Goal: Task Accomplishment & Management: Use online tool/utility

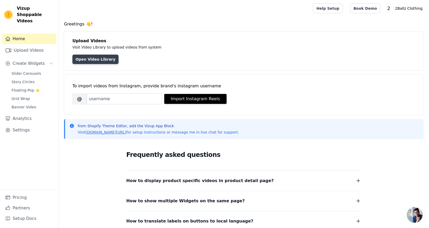
click at [94, 60] on link "Open Video Library" at bounding box center [95, 59] width 46 height 9
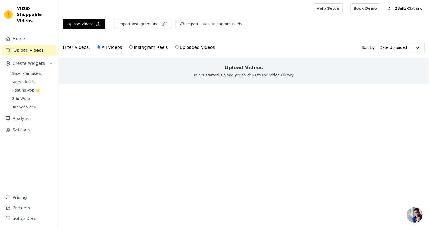
click at [179, 47] on label "Uploaded Videos" at bounding box center [195, 47] width 40 height 7
click at [179, 47] on input "Uploaded Videos" at bounding box center [176, 46] width 3 height 3
radio input "true"
click at [223, 62] on div "Upload Videos To get started, upload your videos to the Video Library." at bounding box center [244, 71] width 370 height 26
click at [79, 23] on button "Upload Videos" at bounding box center [84, 24] width 42 height 10
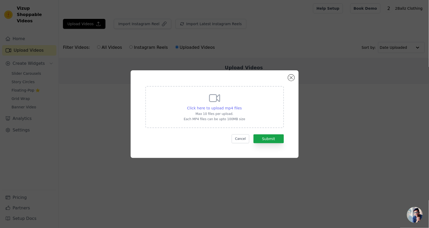
click at [215, 110] on span "Click here to upload mp4 files" at bounding box center [214, 108] width 55 height 4
click at [241, 105] on input "Click here to upload mp4 files Max 10 files per upload. Each MP4 files can be u…" at bounding box center [241, 105] width 0 height 0
type input "C:\fakepath\0626 (1)(2).mp4"
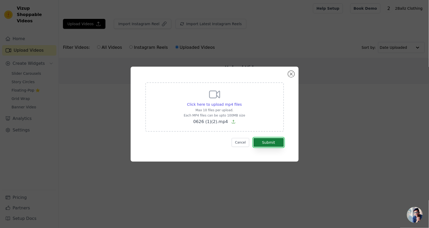
click at [273, 147] on button "Submit" at bounding box center [268, 142] width 30 height 9
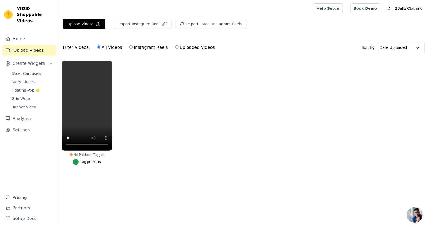
click at [188, 160] on ul "No Products Tagged Tag products" at bounding box center [244, 118] width 370 height 120
click at [83, 23] on button "Upload Videos" at bounding box center [84, 24] width 42 height 10
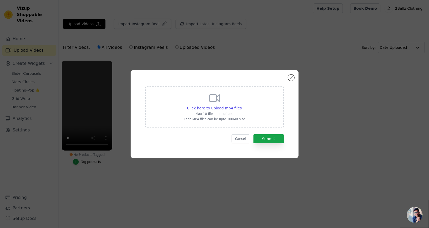
click at [237, 121] on div "Click here to upload mp4 files Max 10 files per upload. Each MP4 files can be u…" at bounding box center [214, 106] width 61 height 29
click at [241, 105] on input "Click here to upload mp4 files Max 10 files per upload. Each MP4 files can be u…" at bounding box center [241, 105] width 0 height 0
click at [213, 110] on span "Click here to upload mp4 files" at bounding box center [214, 108] width 55 height 4
click at [241, 105] on input "Click here to upload mp4 files Max 10 files per upload. Each MP4 files can be u…" at bounding box center [241, 105] width 0 height 0
click at [288, 81] on button "Close modal" at bounding box center [291, 77] width 6 height 6
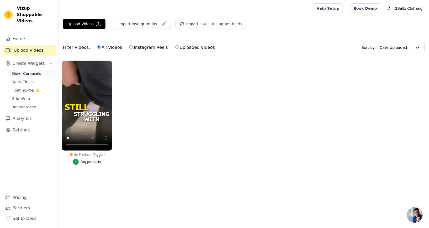
click at [22, 71] on span "Slider Carousels" at bounding box center [27, 73] width 30 height 5
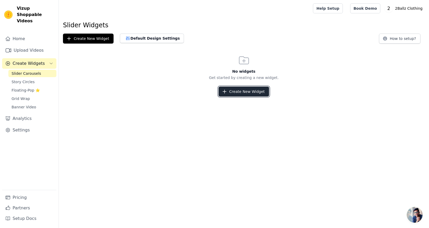
click at [232, 93] on button "Create New Widget" at bounding box center [243, 92] width 51 height 10
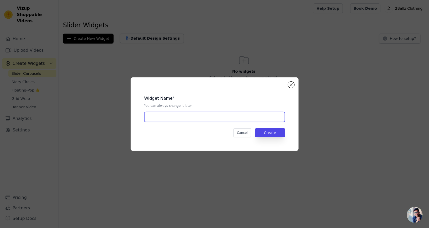
click at [256, 122] on input "text" at bounding box center [214, 117] width 141 height 10
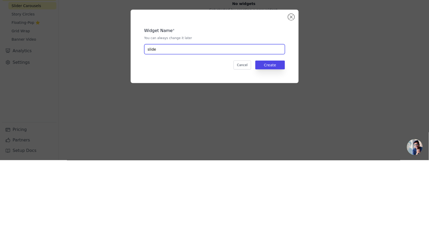
type input "slider"
type input "Slider"
click at [282, 70] on div "Widget Name * You can always change it later Slider Cancel Create" at bounding box center [214, 114] width 429 height 228
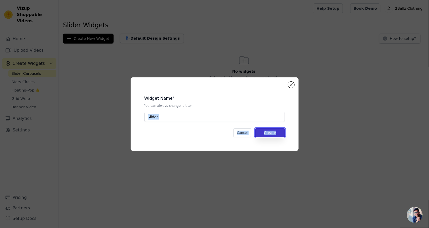
click at [278, 137] on button "Create" at bounding box center [270, 132] width 30 height 9
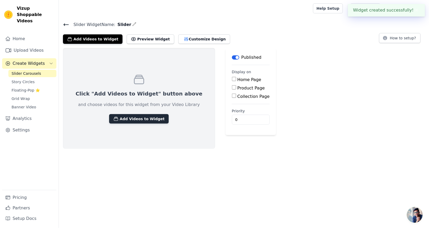
click at [143, 121] on button "Add Videos to Widget" at bounding box center [139, 118] width 60 height 9
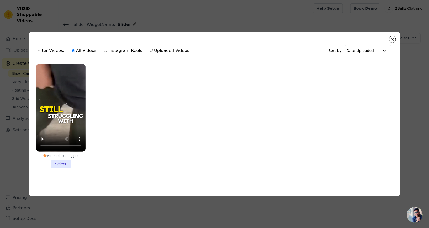
click at [64, 168] on li "No Products Tagged Select" at bounding box center [60, 116] width 49 height 104
click at [0, 0] on input "No Products Tagged Select" at bounding box center [0, 0] width 0 height 0
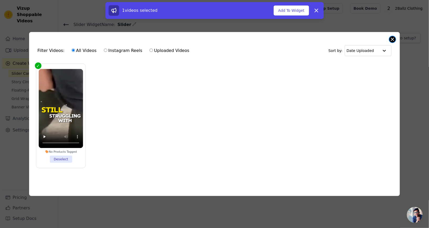
click at [394, 42] on button "Close modal" at bounding box center [392, 39] width 6 height 6
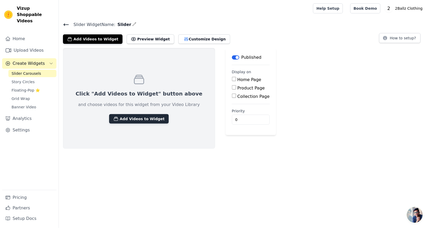
click at [138, 118] on button "Add Videos to Widget" at bounding box center [139, 118] width 60 height 9
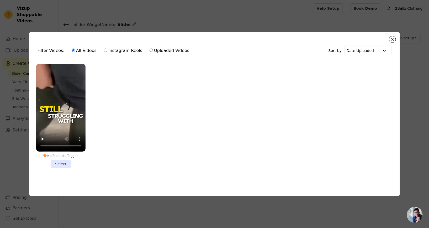
click at [58, 168] on li "No Products Tagged Select" at bounding box center [60, 116] width 49 height 104
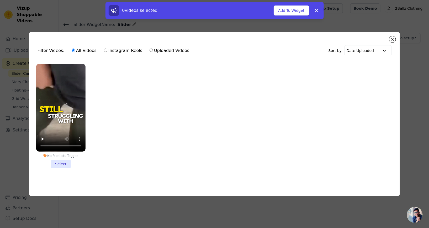
click at [117, 169] on ul "No Products Tagged Select" at bounding box center [214, 120] width 362 height 118
click at [63, 168] on li "No Products Tagged Select" at bounding box center [60, 116] width 49 height 104
click at [0, 0] on input "No Products Tagged Select" at bounding box center [0, 0] width 0 height 0
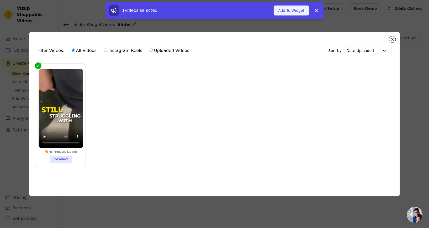
click at [282, 10] on button "Add To Widget" at bounding box center [290, 11] width 35 height 10
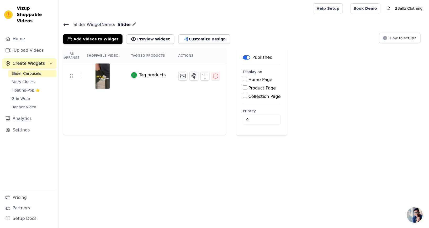
click at [243, 80] on input "Home Page" at bounding box center [245, 79] width 4 height 4
checkbox input "true"
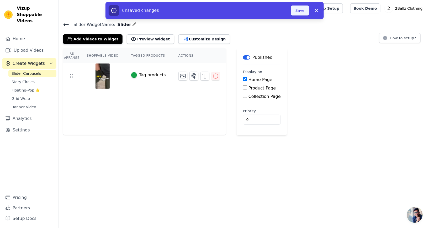
click at [303, 10] on button "Save" at bounding box center [300, 11] width 18 height 10
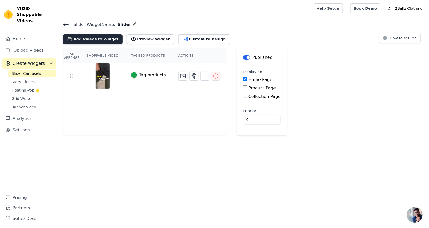
click at [89, 40] on button "Add Videos to Widget" at bounding box center [93, 38] width 60 height 9
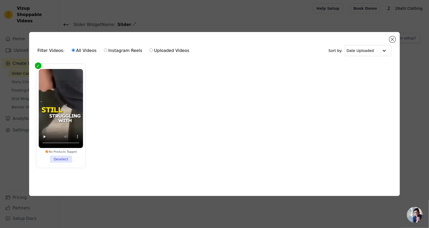
click at [253, 22] on div "Filter Videos: All Videos Instagram Reels Uploaded Videos Sort by: Date Uploade…" at bounding box center [214, 114] width 429 height 228
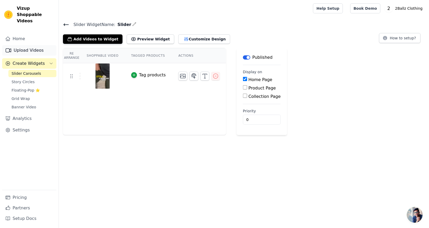
click at [29, 45] on link "Upload Videos" at bounding box center [29, 50] width 54 height 10
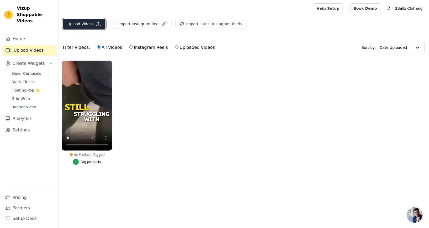
click at [73, 22] on button "Upload Videos" at bounding box center [84, 24] width 42 height 10
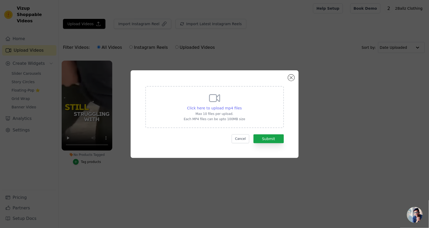
click at [217, 110] on span "Click here to upload mp4 files" at bounding box center [214, 108] width 55 height 4
click at [241, 105] on input "Click here to upload mp4 files Max 10 files per upload. Each MP4 files can be u…" at bounding box center [241, 105] width 0 height 0
type input "C:\fakepath\Adobe Express - UGC 1.mp4"
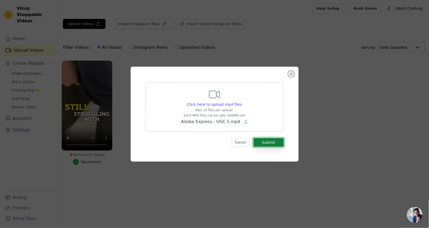
click at [280, 147] on button "Submit" at bounding box center [268, 142] width 30 height 9
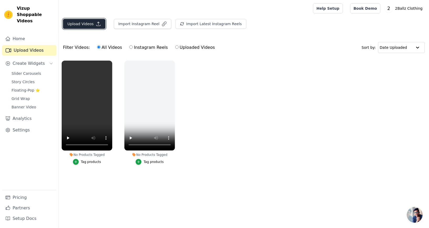
click at [81, 23] on button "Upload Videos" at bounding box center [84, 24] width 42 height 10
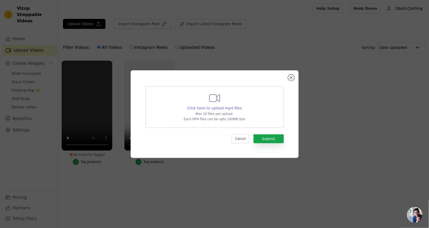
click at [236, 110] on span "Click here to upload mp4 files" at bounding box center [214, 108] width 55 height 4
click at [241, 105] on input "Click here to upload mp4 files Max 10 files per upload. Each MP4 files can be u…" at bounding box center [241, 105] width 0 height 0
type input "C:\fakepath\SS_592_2Ballz_Video 3_20250505_V0202 (1) (1) (1) (1).mp4"
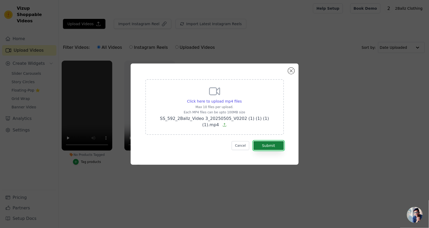
click at [278, 150] on button "Submit" at bounding box center [268, 145] width 30 height 9
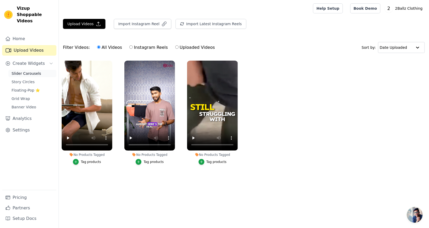
click at [23, 71] on span "Slider Carousels" at bounding box center [27, 73] width 30 height 5
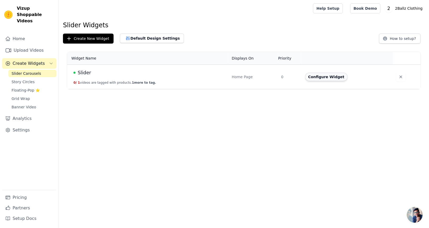
click at [323, 77] on button "Configure Widget" at bounding box center [326, 77] width 42 height 8
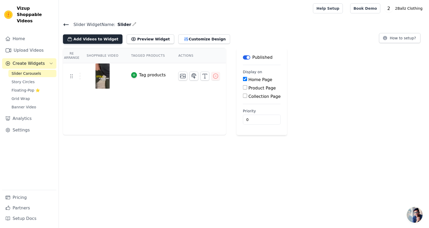
click at [91, 39] on button "Add Videos to Widget" at bounding box center [93, 38] width 60 height 9
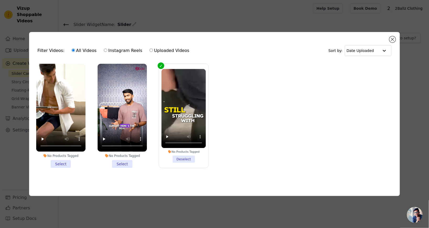
click at [123, 168] on li "No Products Tagged Select" at bounding box center [122, 116] width 49 height 104
click at [0, 0] on input "No Products Tagged Select" at bounding box center [0, 0] width 0 height 0
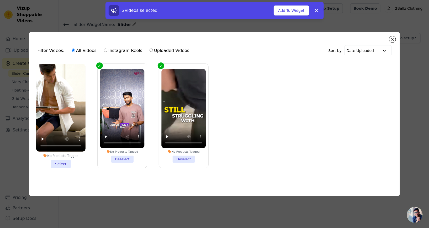
click at [60, 168] on li "No Products Tagged Select" at bounding box center [60, 116] width 49 height 104
click at [0, 0] on input "No Products Tagged Select" at bounding box center [0, 0] width 0 height 0
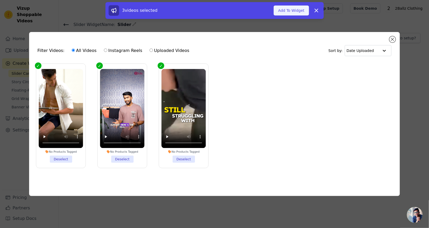
click at [291, 13] on button "Add To Widget" at bounding box center [290, 11] width 35 height 10
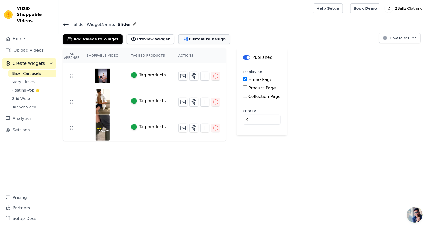
click at [187, 41] on button "Customize Design" at bounding box center [204, 38] width 52 height 9
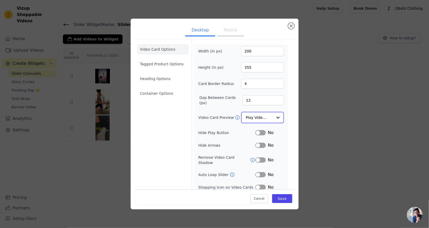
click at [273, 123] on input "Video Card Preview" at bounding box center [259, 117] width 27 height 10
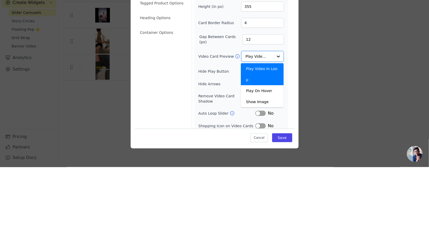
click at [274, 59] on div "Width (in px) 200 Height (in px) 355 Card Border Radius 4 Gap Between Cards (px…" at bounding box center [240, 124] width 85 height 156
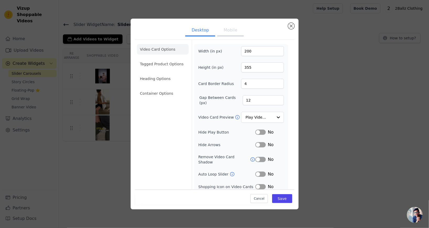
click at [286, 128] on div "Width (in px) 200 Height (in px) 355 Card Border Radius 4 Gap Between Cards (px…" at bounding box center [241, 124] width 94 height 160
click at [165, 88] on li "Tagged Product Options" at bounding box center [163, 93] width 52 height 10
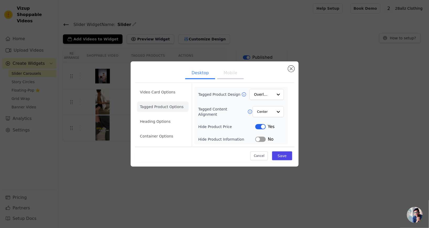
click at [223, 79] on button "Mobile" at bounding box center [230, 74] width 26 height 12
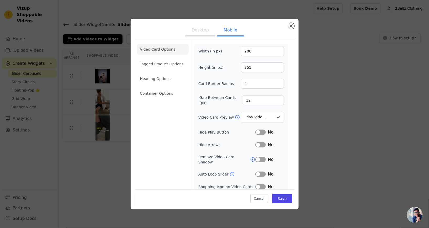
click at [204, 36] on button "Desktop" at bounding box center [200, 31] width 30 height 12
click at [224, 36] on button "Mobile" at bounding box center [230, 31] width 26 height 12
click at [257, 51] on input "200" at bounding box center [262, 51] width 43 height 10
type input "90"
click at [273, 68] on input "355" at bounding box center [262, 67] width 43 height 10
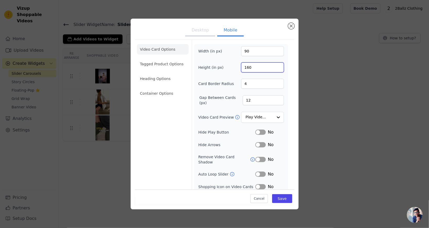
type input "160"
click at [287, 95] on div "Width (in px) 90 Height (in px) 160 Card Border Radius 4 Gap Between Cards (px)…" at bounding box center [241, 130] width 94 height 173
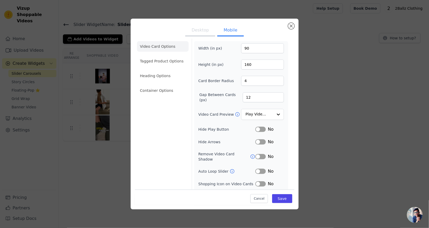
scroll to position [3, 0]
click at [285, 170] on div "Width (in px) 90 Height (in px) 160 Card Border Radius 4 Gap Between Cards (px)…" at bounding box center [241, 127] width 94 height 173
click at [283, 203] on button "Save" at bounding box center [282, 198] width 20 height 9
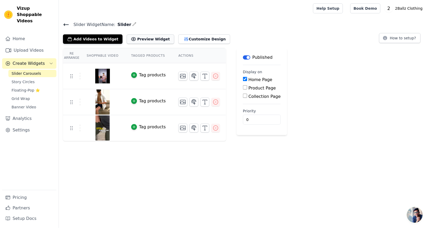
click at [141, 37] on button "Preview Widget" at bounding box center [150, 38] width 47 height 9
click at [200, 15] on div at bounding box center [185, 8] width 244 height 17
click at [26, 96] on span "Grid Wrap" at bounding box center [21, 98] width 18 height 5
